Goal: Task Accomplishment & Management: Manage account settings

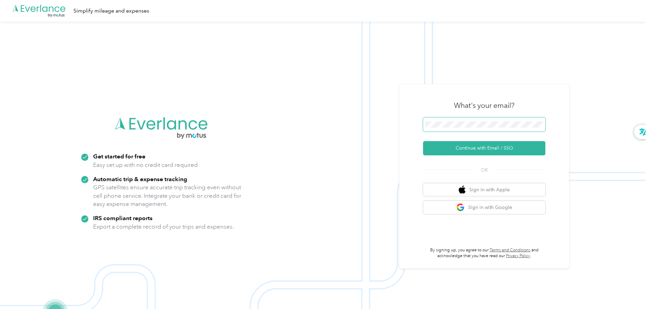
click at [441, 131] on span at bounding box center [484, 125] width 122 height 14
click at [445, 129] on span at bounding box center [484, 125] width 122 height 14
click at [449, 128] on span at bounding box center [484, 125] width 122 height 14
click at [467, 148] on button "Continue with Email / SSO" at bounding box center [484, 148] width 122 height 14
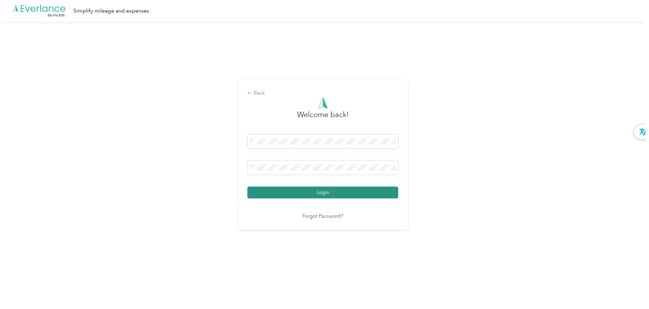
click at [324, 191] on button "Login" at bounding box center [322, 193] width 151 height 12
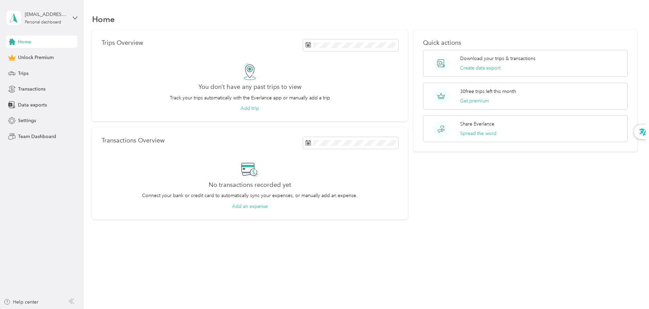
click at [476, 176] on div "Quick actions Download your trips & transactions Create data export 30 free tri…" at bounding box center [524, 125] width 223 height 190
click at [48, 18] on div "[EMAIL_ADDRESS][DOMAIN_NAME] Personal dashboard" at bounding box center [46, 18] width 42 height 14
click at [117, 119] on div "Trips Overview You don’t have any past trips to view Track your trips automatic…" at bounding box center [364, 125] width 545 height 190
click at [35, 90] on span "Transactions" at bounding box center [32, 89] width 28 height 7
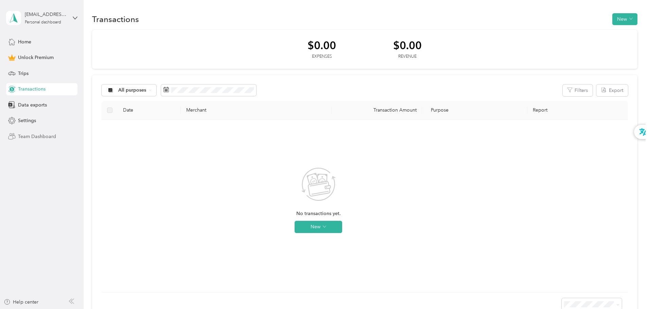
click at [48, 136] on span "Team Dashboard" at bounding box center [37, 136] width 38 height 7
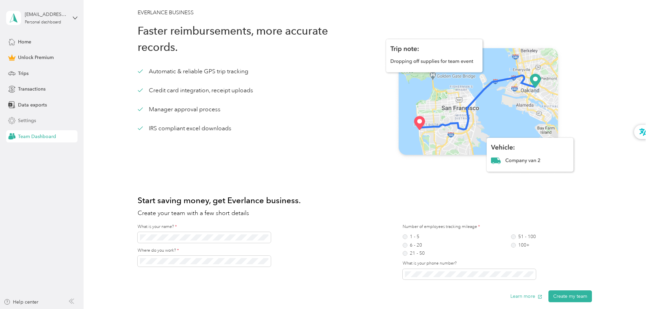
click at [41, 122] on div "Settings" at bounding box center [41, 121] width 71 height 12
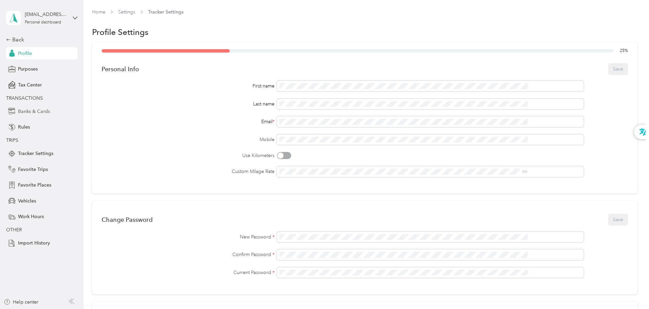
click at [34, 115] on div "Banks & Cards" at bounding box center [41, 111] width 71 height 12
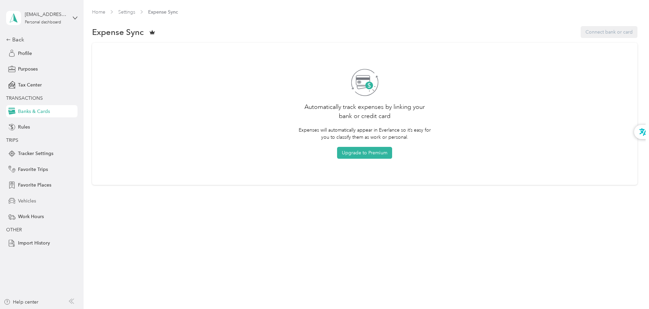
click at [39, 202] on div "Vehicles" at bounding box center [41, 201] width 71 height 12
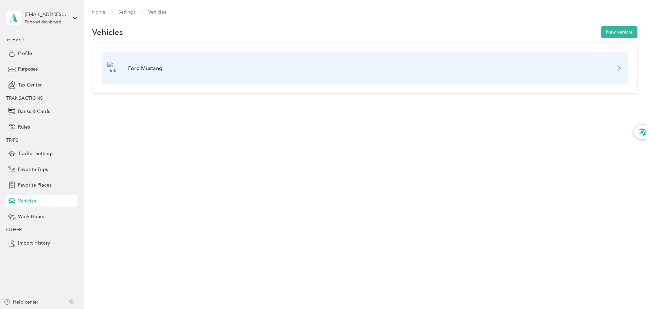
click at [162, 66] on p "Ford Mustang" at bounding box center [145, 68] width 34 height 8
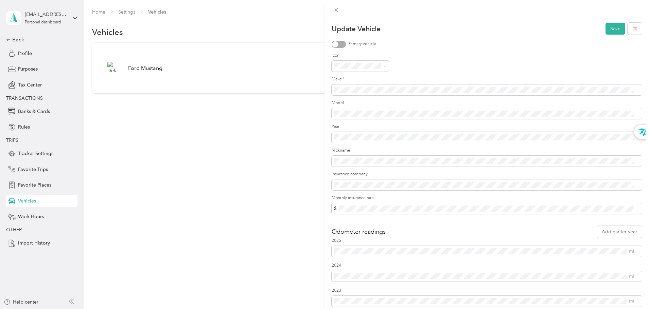
click at [25, 53] on div "Update Vehicle Save Primary vehicle Icon Make * Model Year Nickname Insurance c…" at bounding box center [324, 154] width 649 height 309
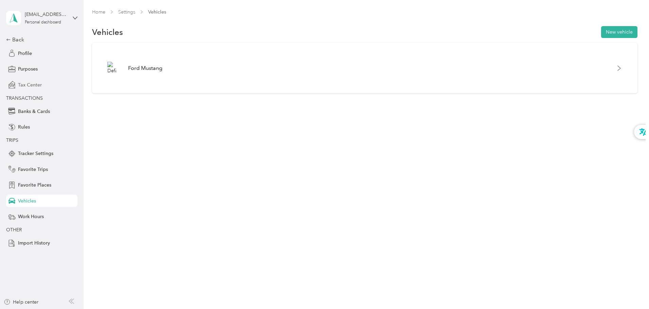
click at [32, 85] on span "Tax Center" at bounding box center [30, 85] width 24 height 7
